Goal: Information Seeking & Learning: Learn about a topic

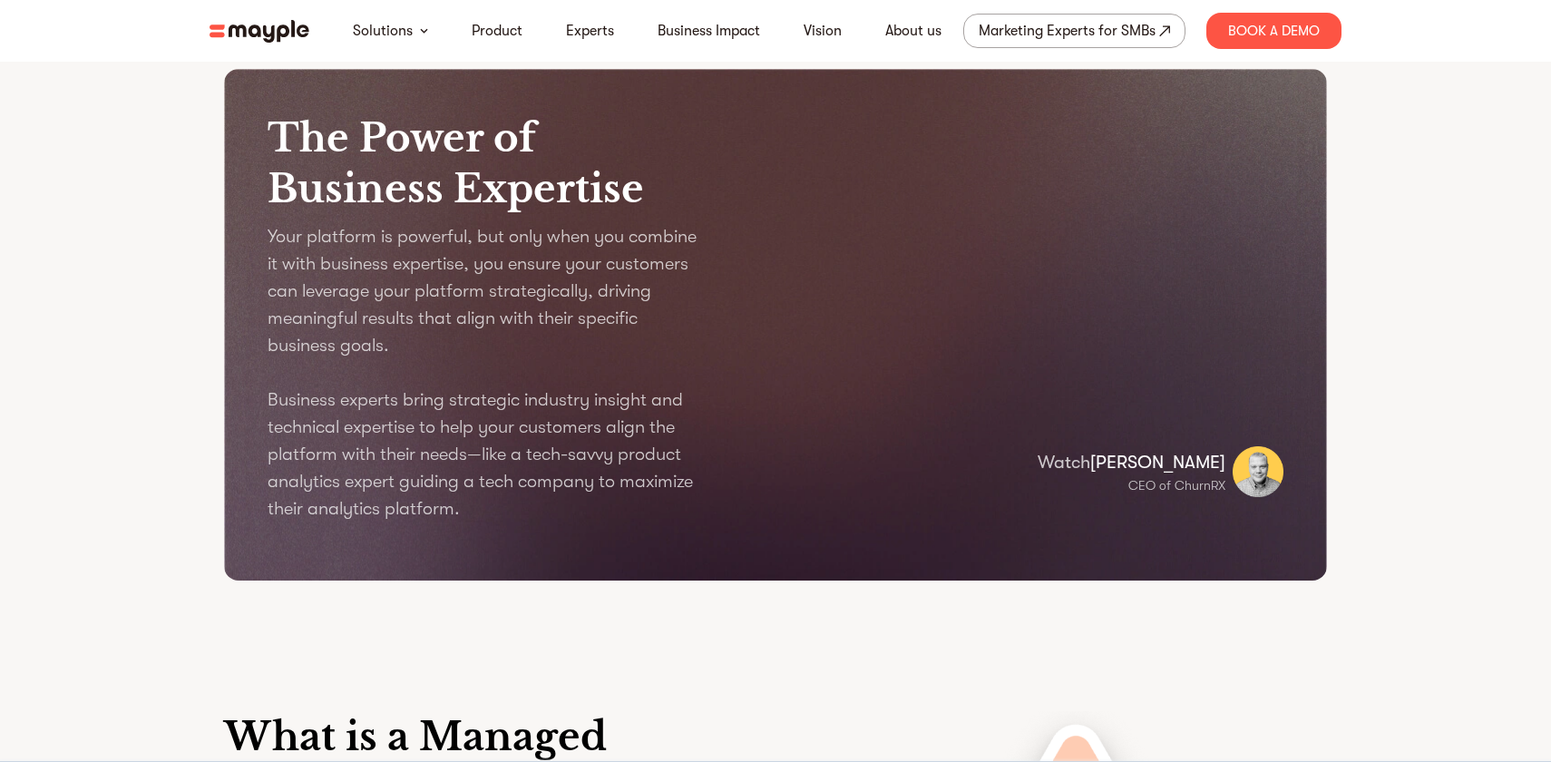
scroll to position [2070, 0]
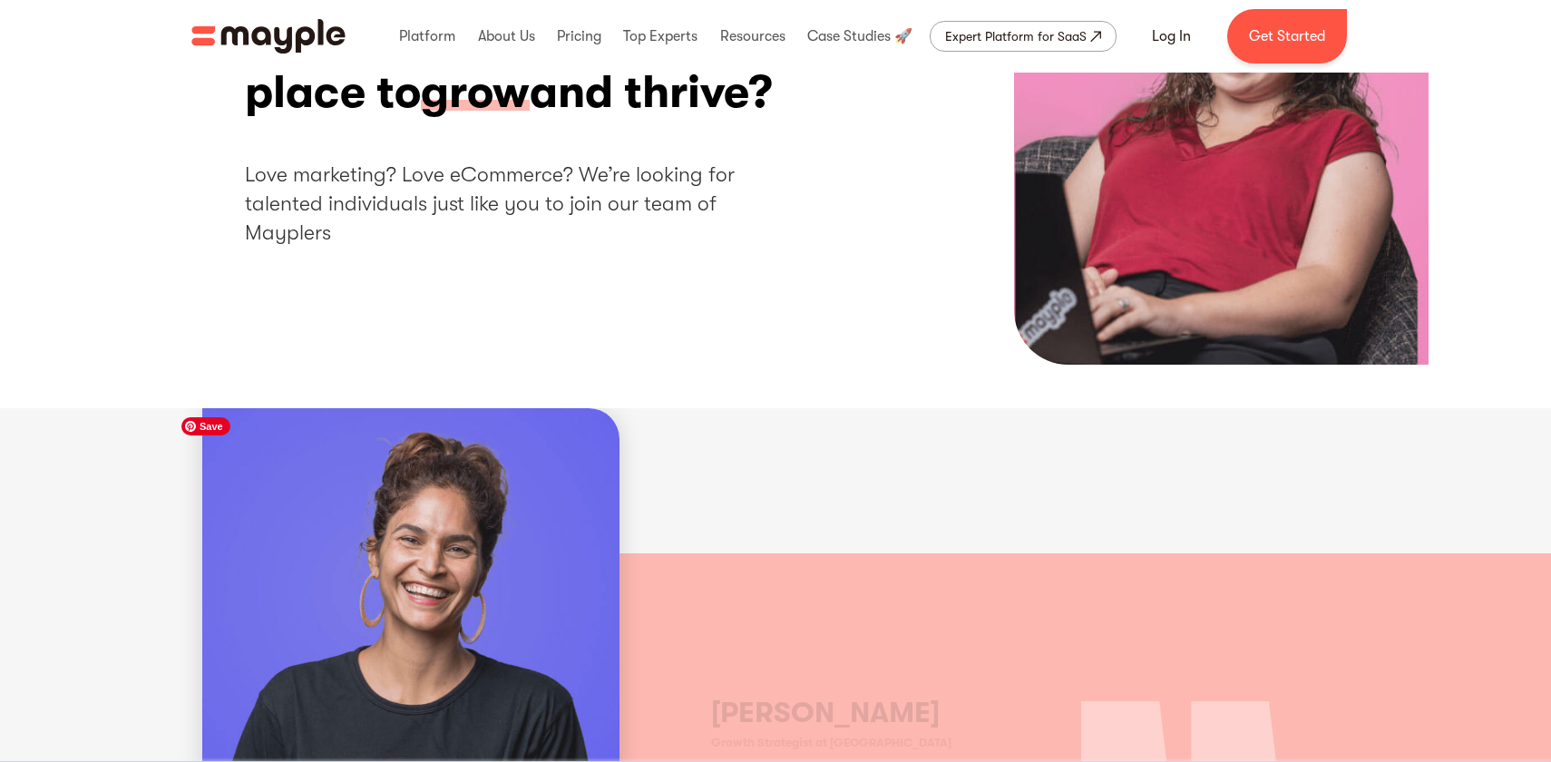
scroll to position [470, 0]
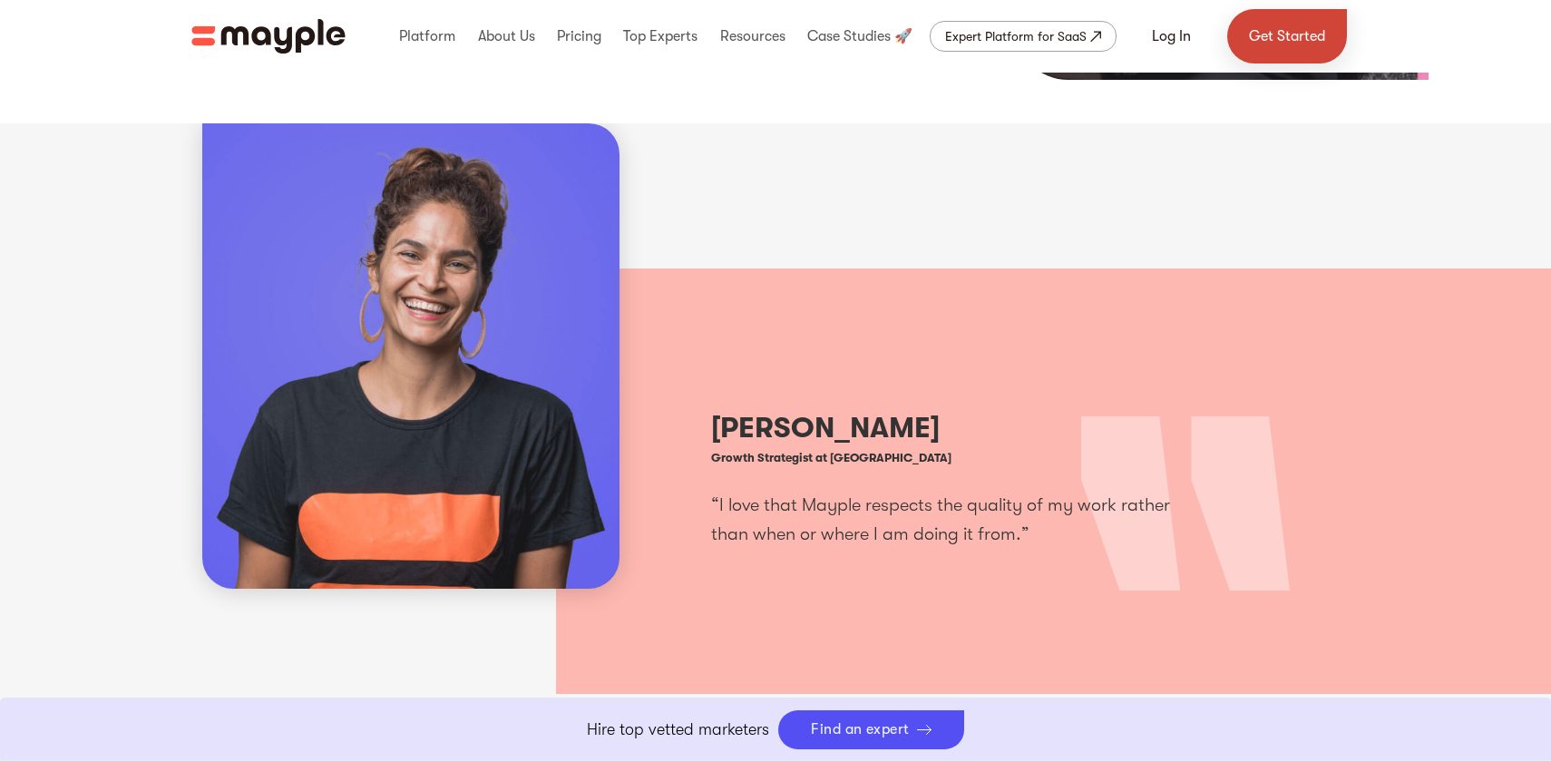
click at [1303, 34] on link "Get Started" at bounding box center [1287, 36] width 120 height 54
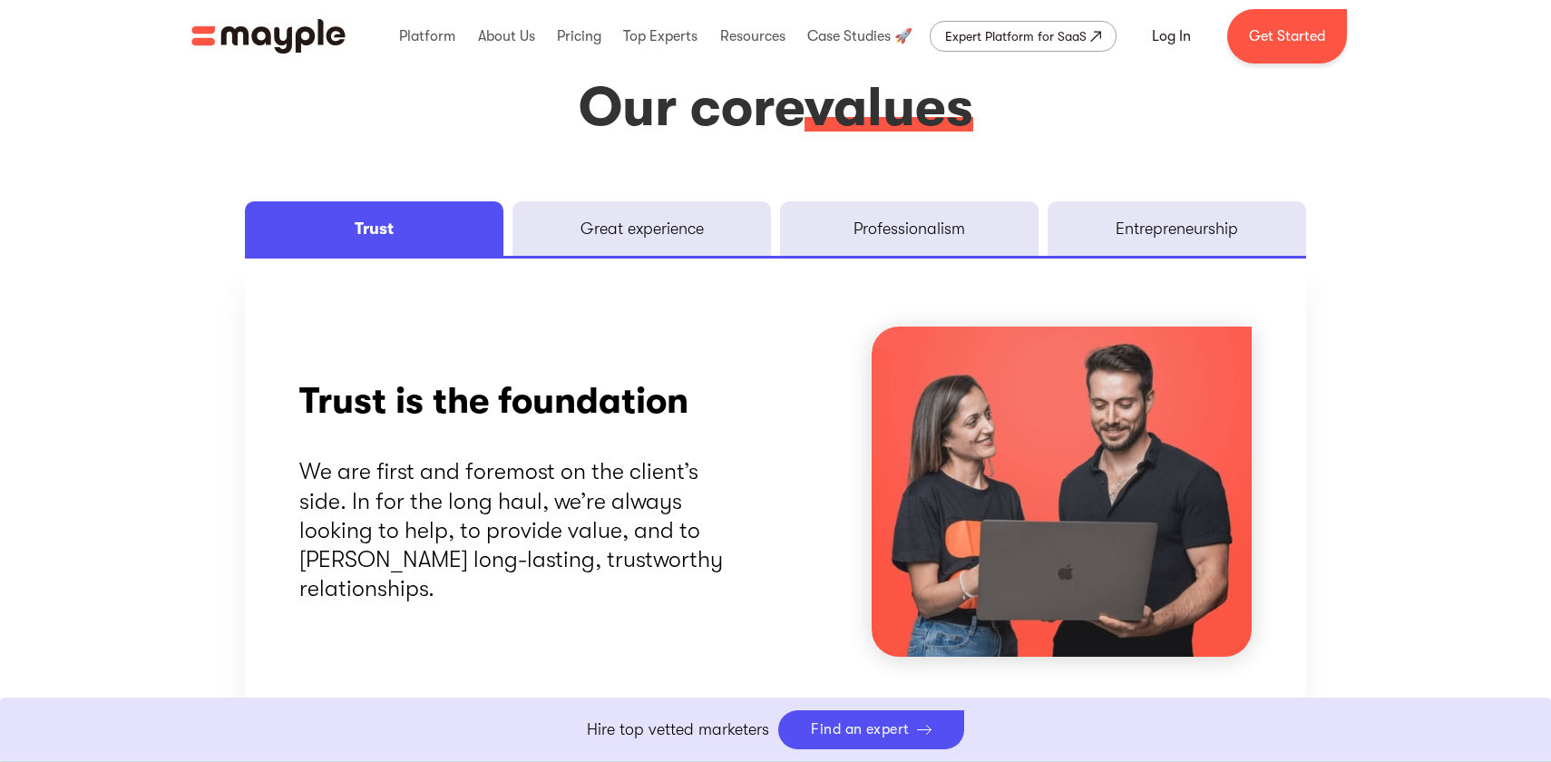
scroll to position [2353, 0]
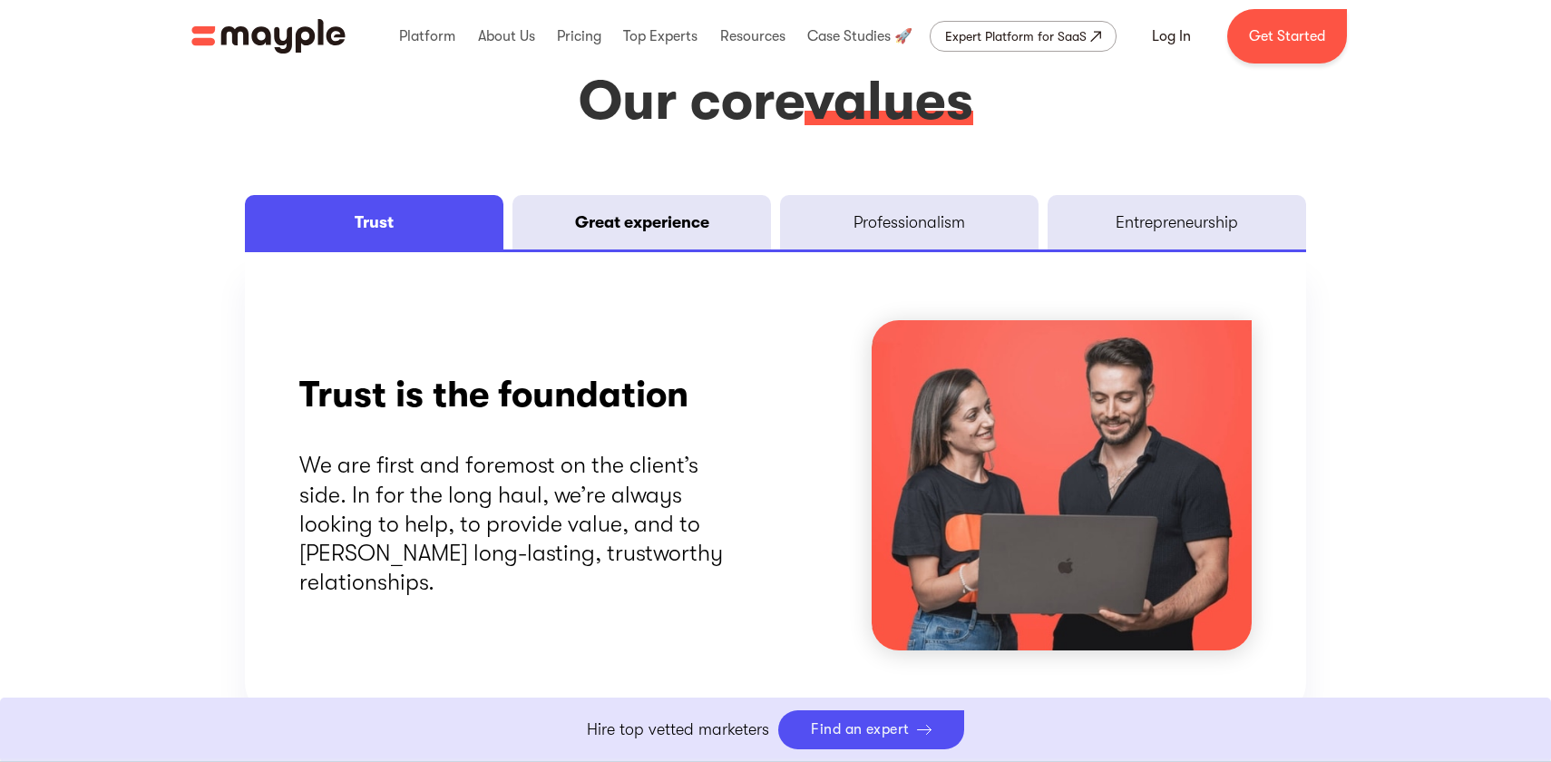
click at [649, 214] on div "Great experience" at bounding box center [642, 222] width 134 height 22
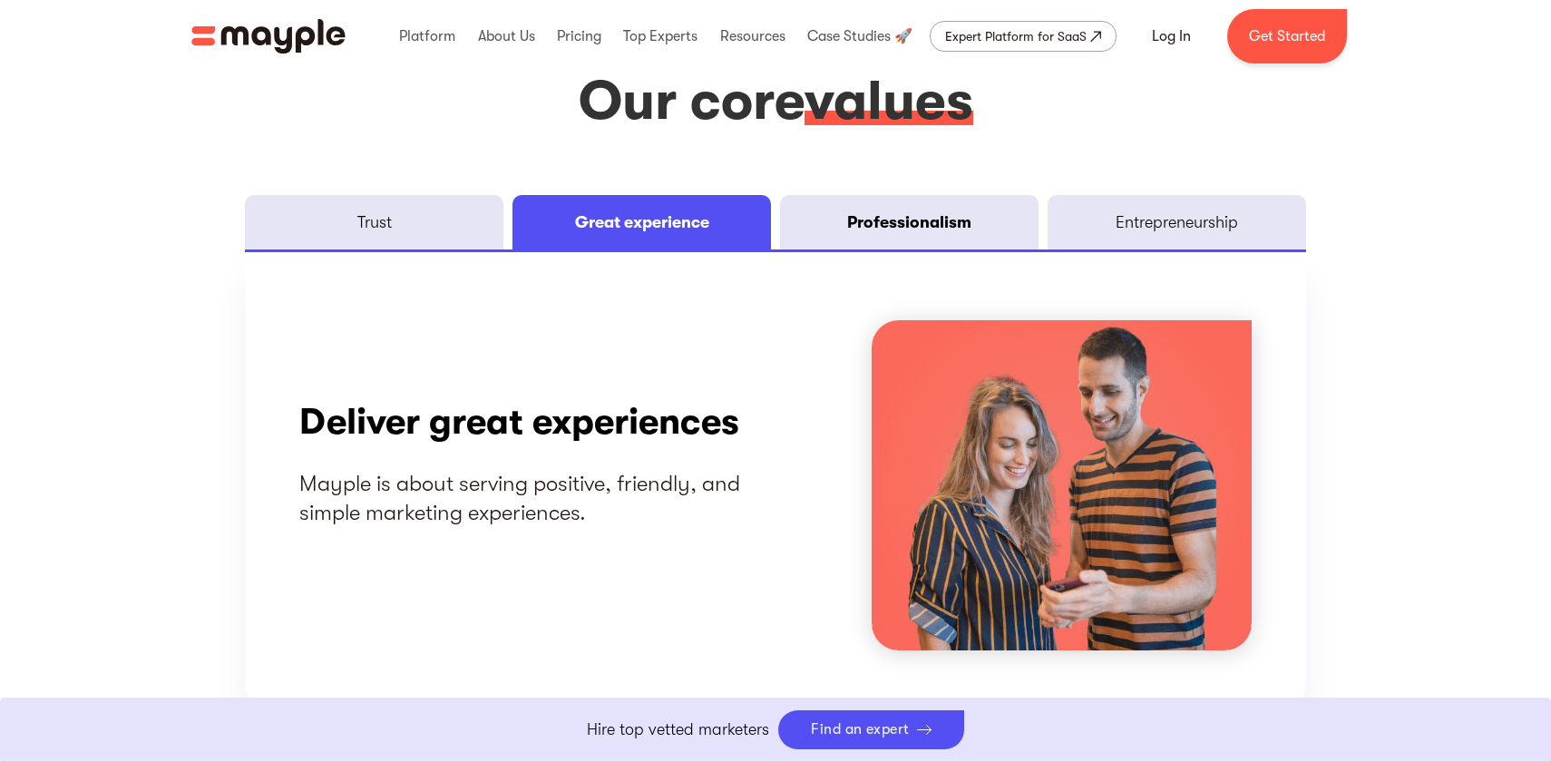
click at [933, 219] on div "Professionalism" at bounding box center [909, 222] width 124 height 22
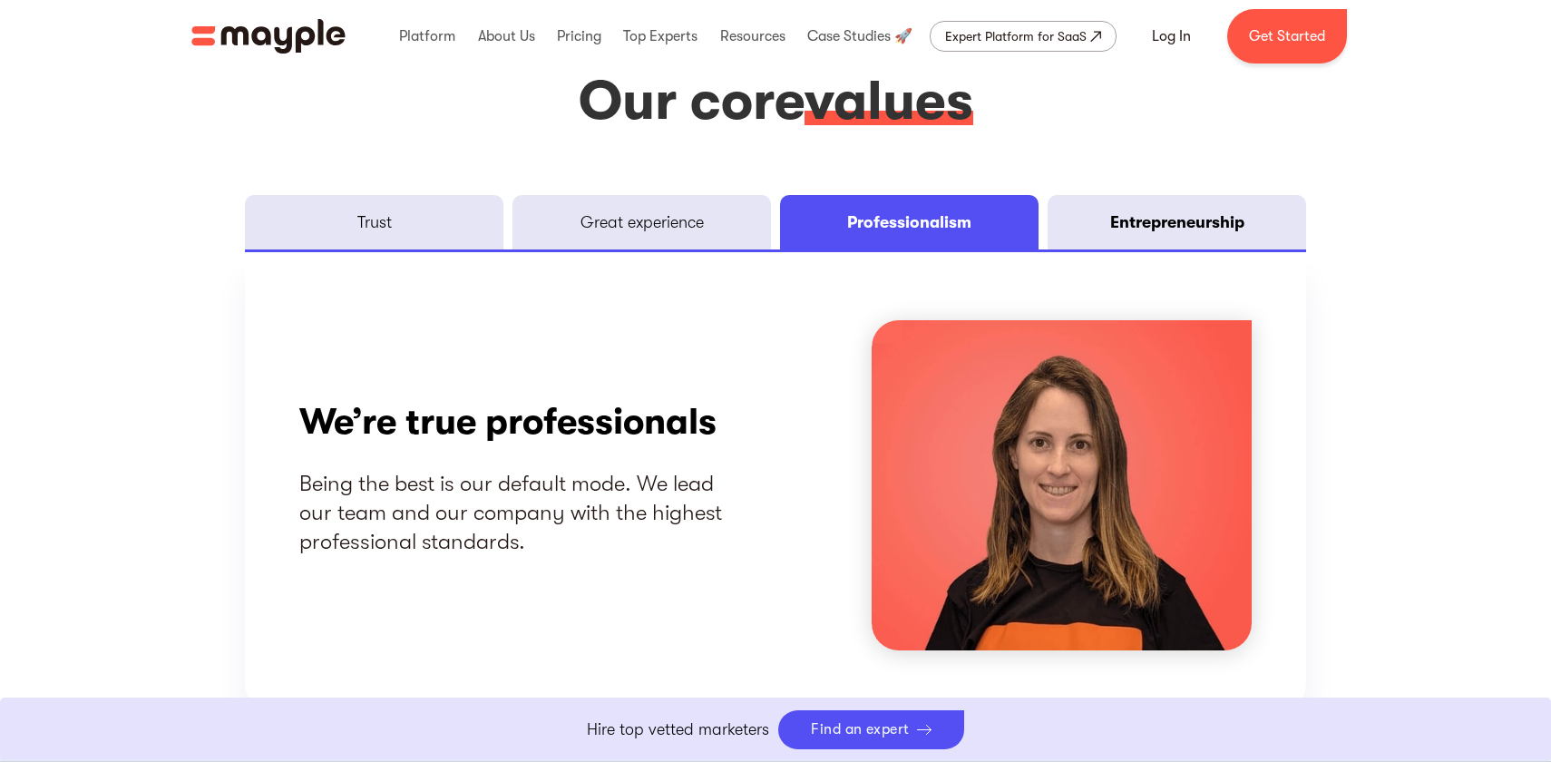
click at [1121, 207] on link "Entrepreneurship" at bounding box center [1177, 222] width 259 height 54
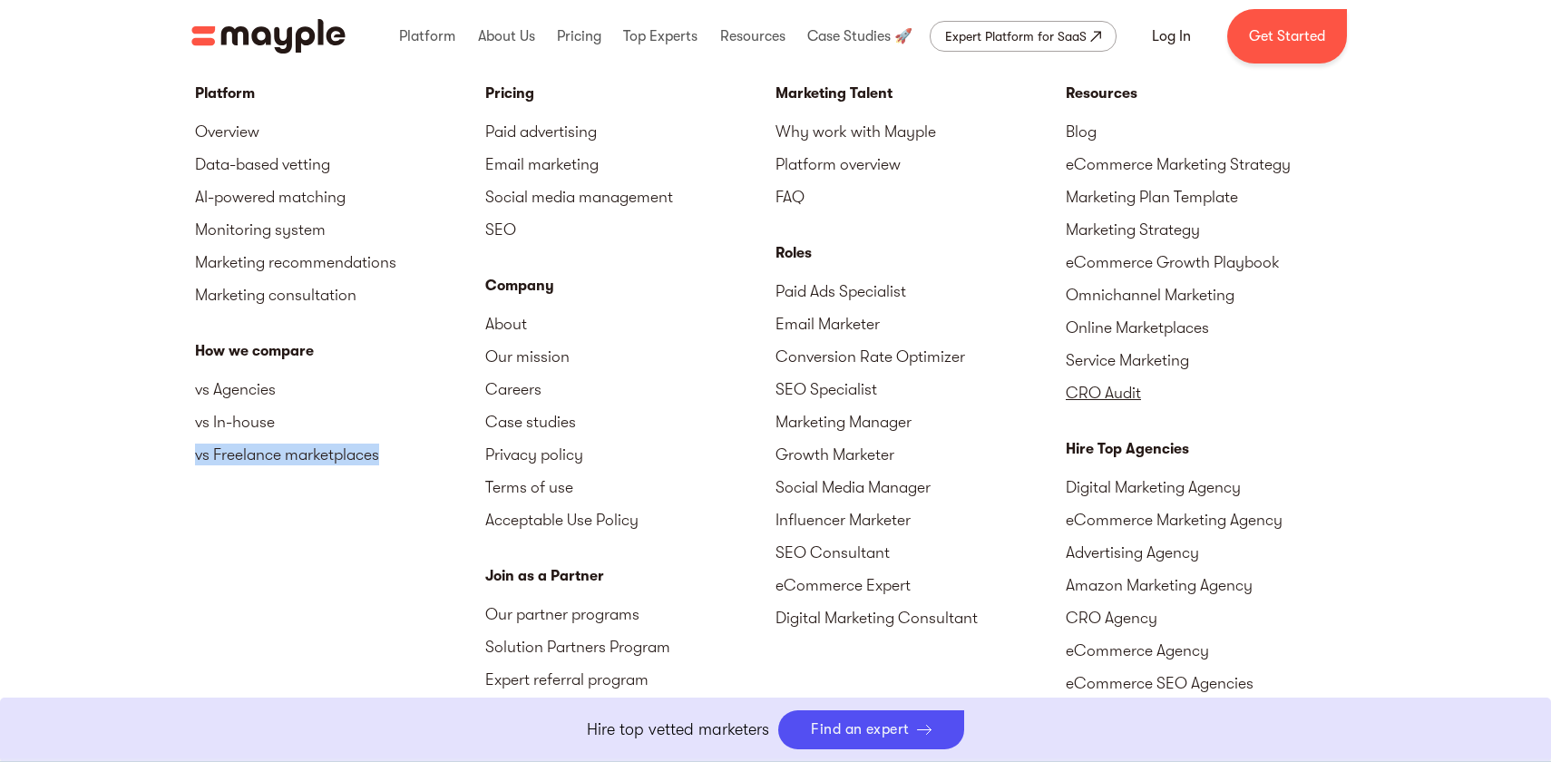
scroll to position [4482, 0]
click at [865, 169] on link "Platform overview" at bounding box center [921, 162] width 290 height 33
click at [540, 134] on link "Paid advertising" at bounding box center [630, 129] width 290 height 33
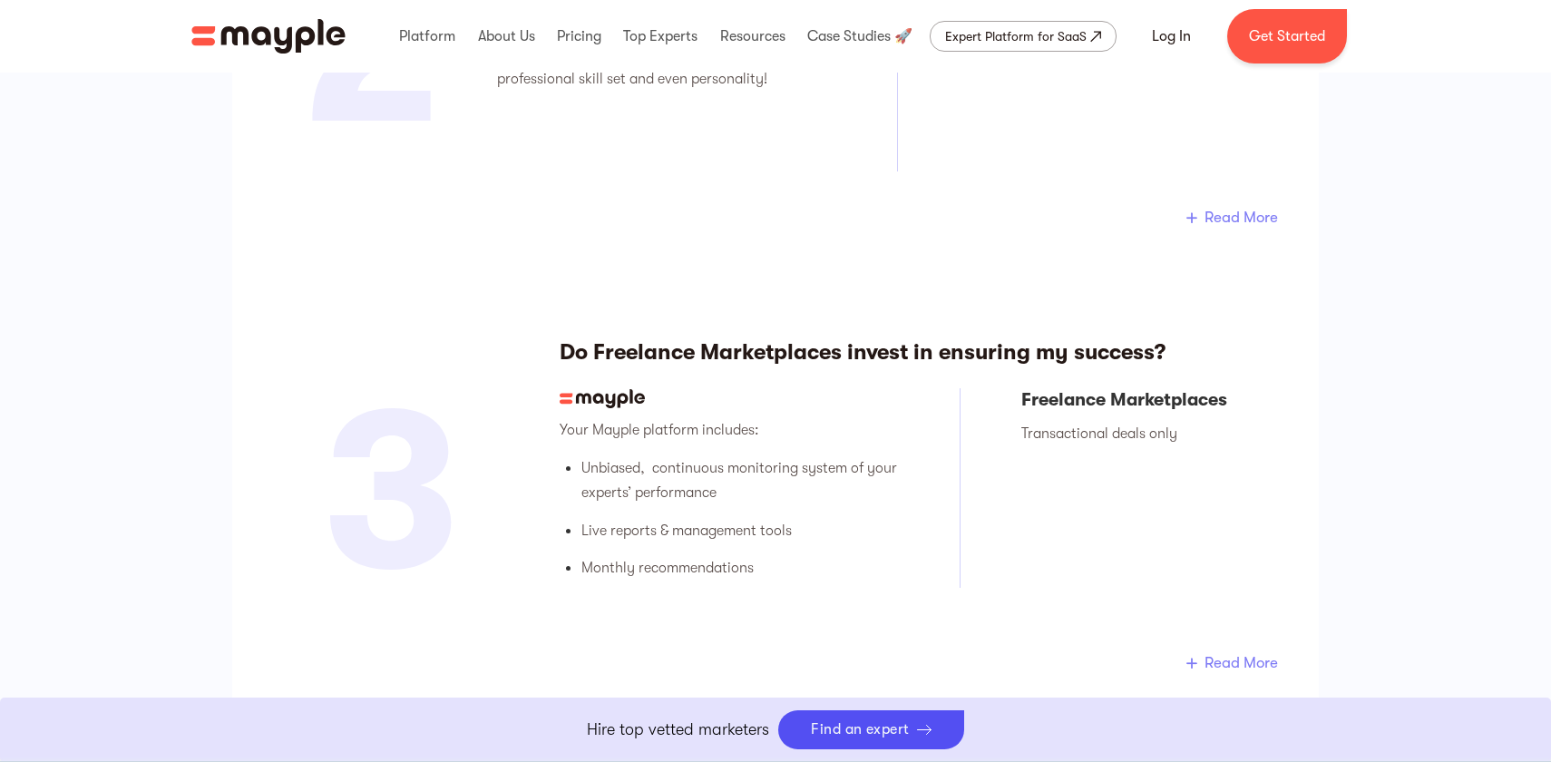
scroll to position [3528, 0]
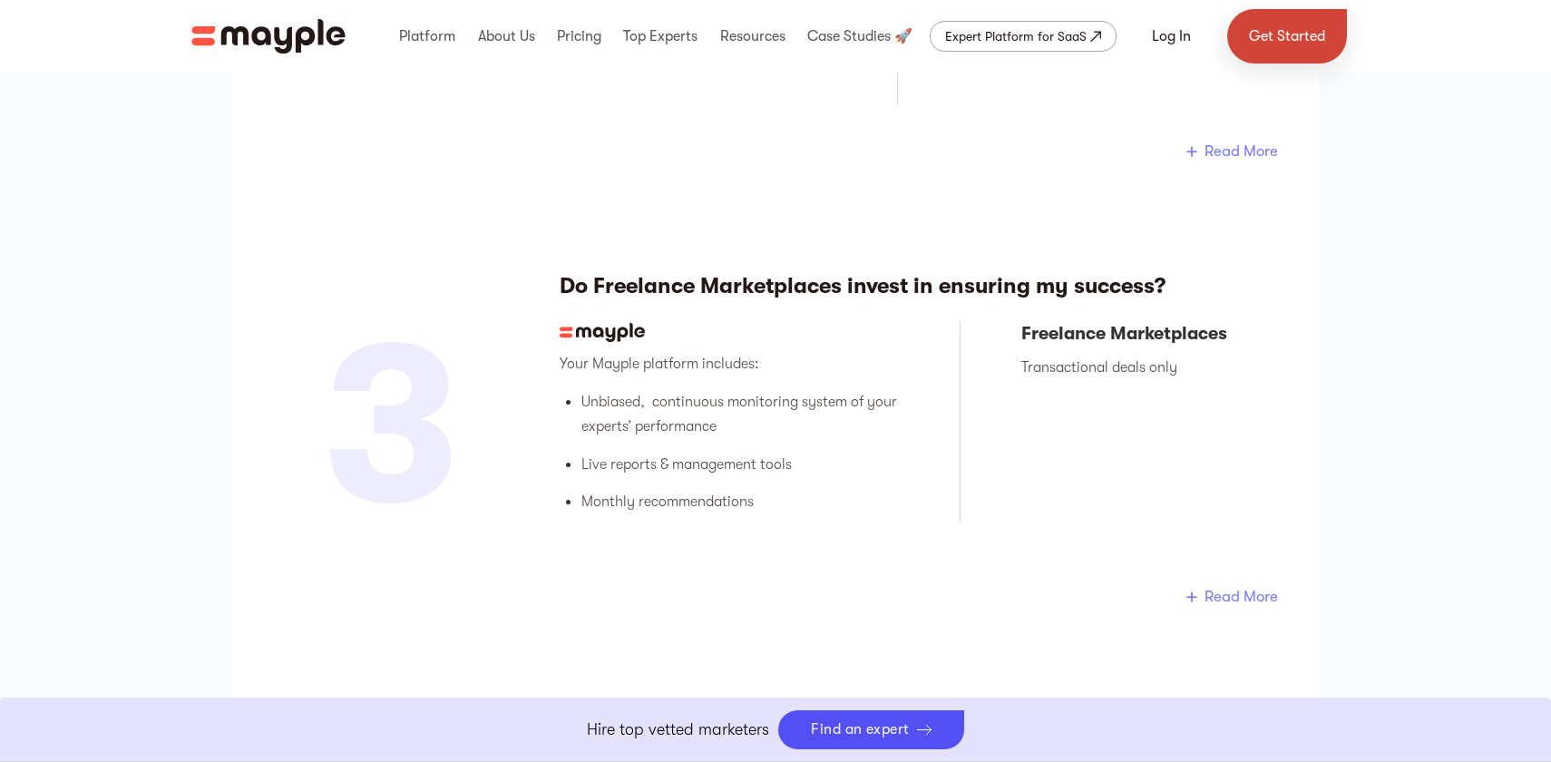
click at [1293, 33] on link "Get Started" at bounding box center [1287, 36] width 120 height 54
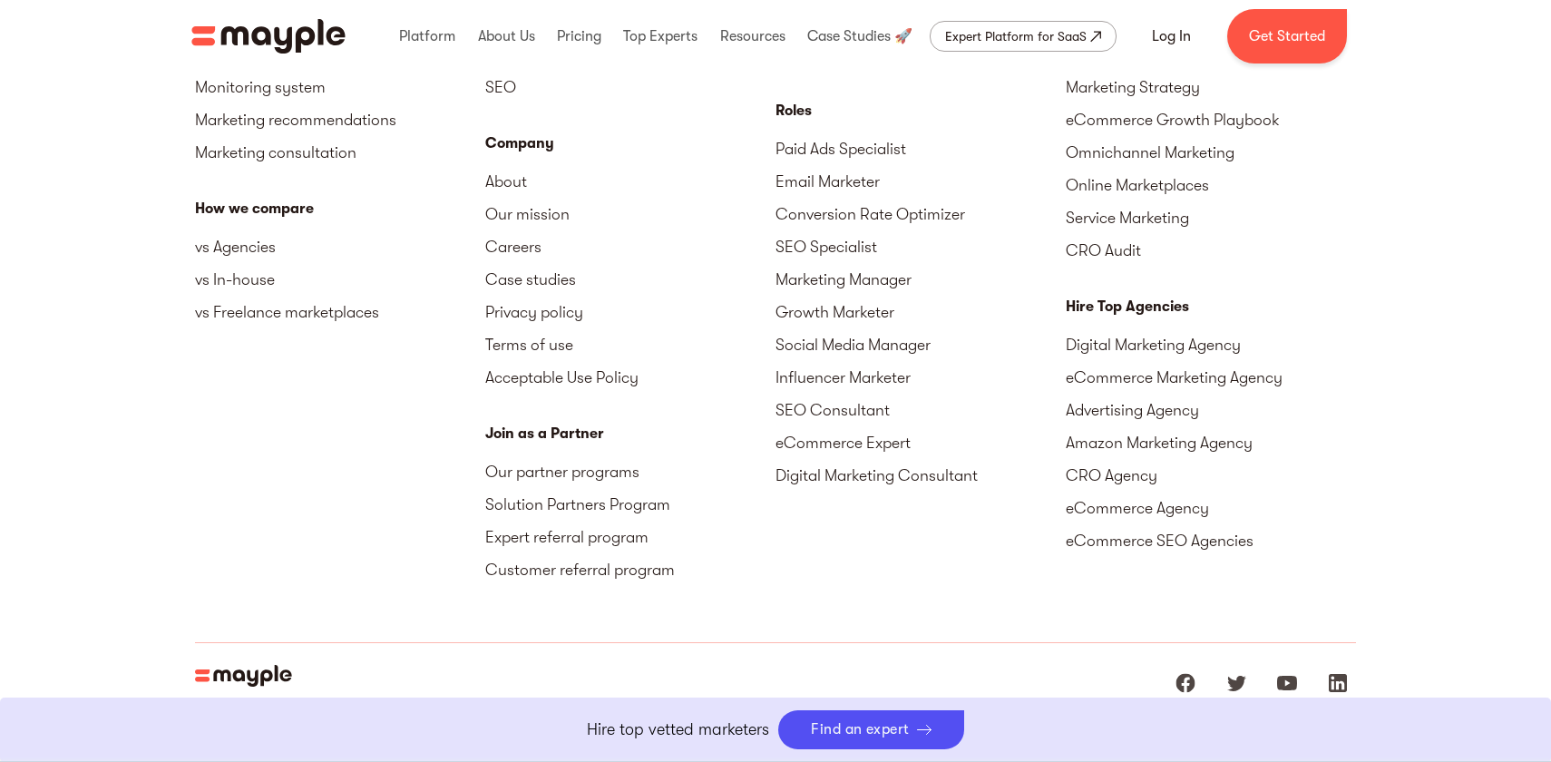
scroll to position [6077, 0]
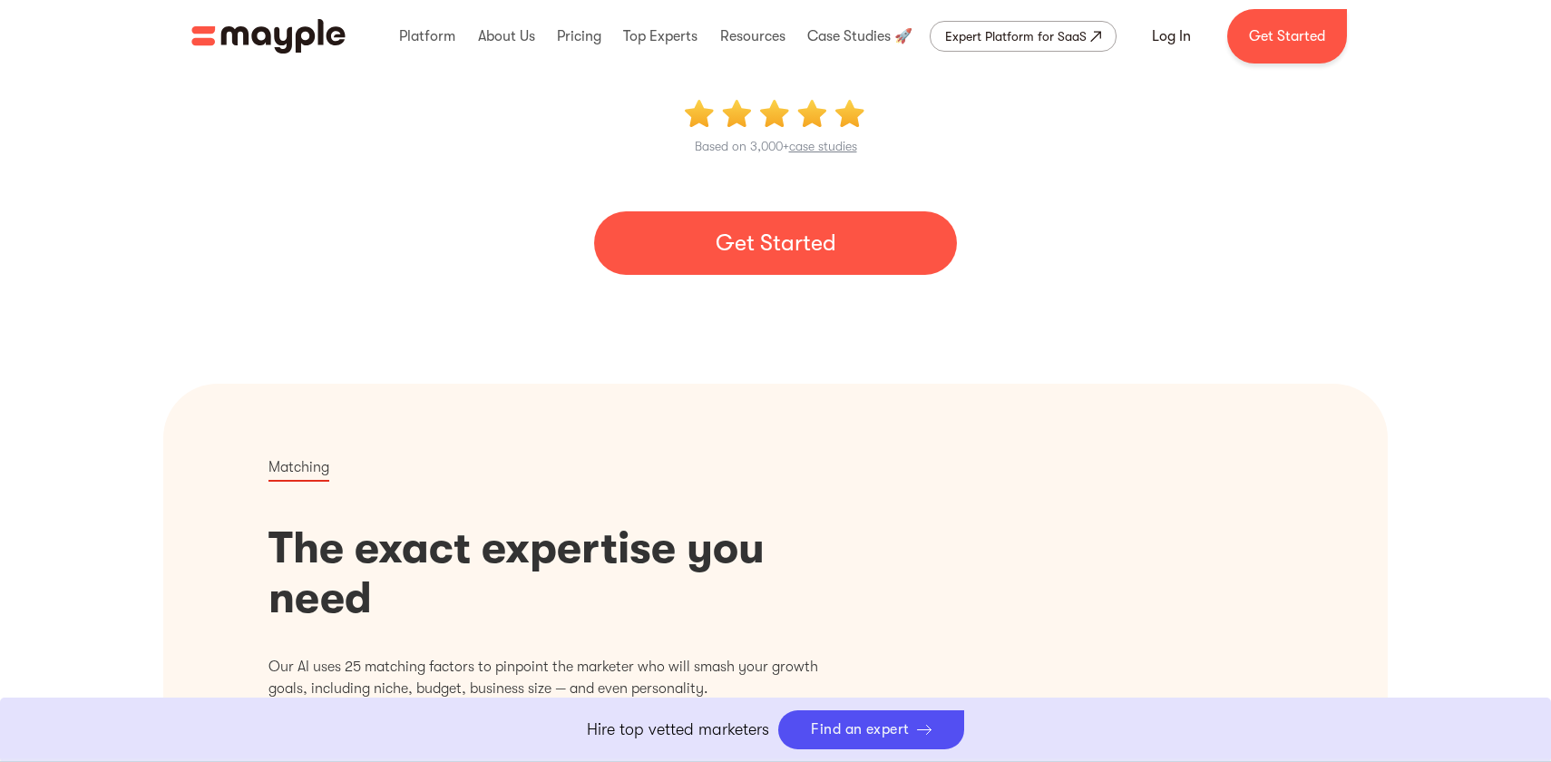
scroll to position [630, 0]
